Goal: Task Accomplishment & Management: Complete application form

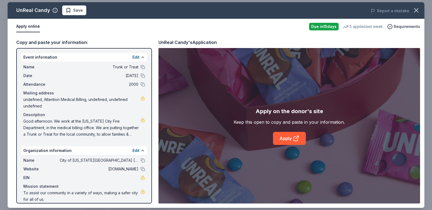
scroll to position [6, 0]
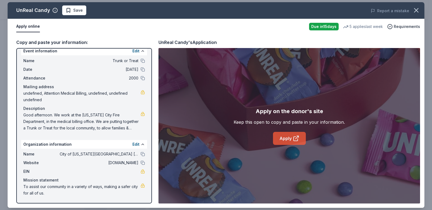
click at [283, 136] on link "Apply" at bounding box center [289, 138] width 33 height 13
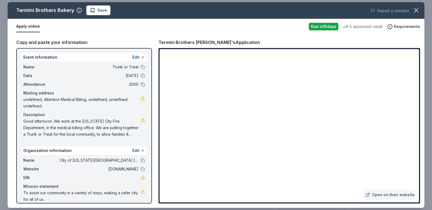
scroll to position [136, 0]
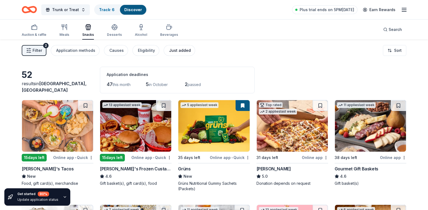
click at [178, 52] on div "Just added" at bounding box center [180, 50] width 22 height 7
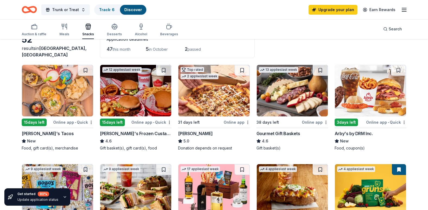
scroll to position [27, 0]
